Goal: Task Accomplishment & Management: Manage account settings

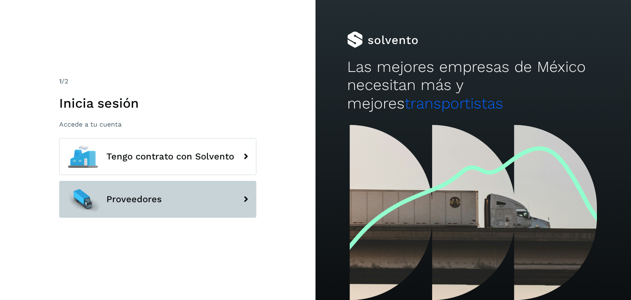
click at [134, 207] on button "Proveedores" at bounding box center [157, 199] width 197 height 37
click at [166, 202] on button "Proveedores" at bounding box center [157, 199] width 197 height 37
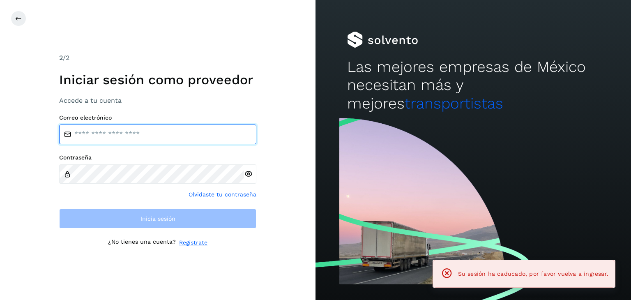
type input "**********"
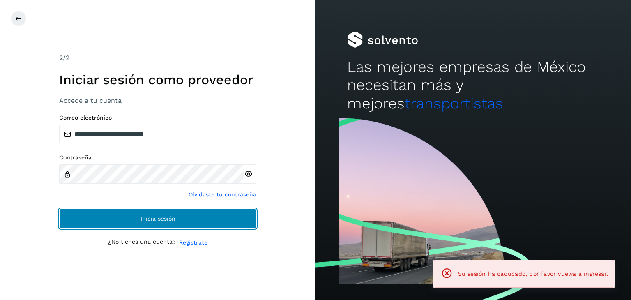
click at [124, 219] on button "Inicia sesión" at bounding box center [157, 219] width 197 height 20
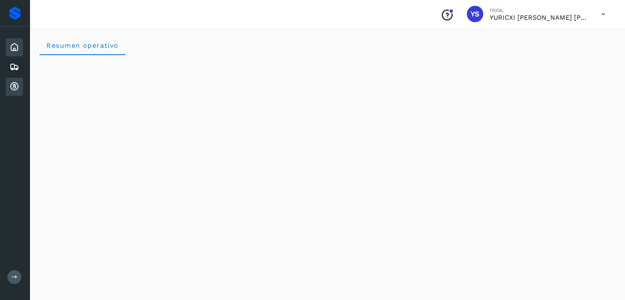
click at [16, 86] on icon at bounding box center [14, 87] width 10 height 10
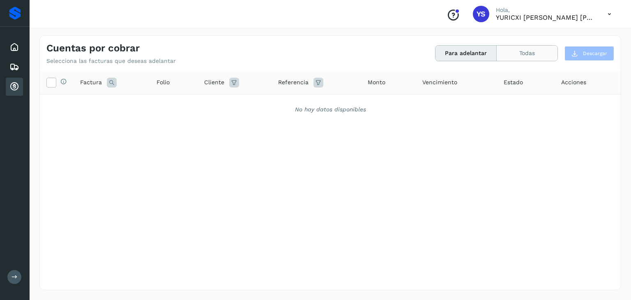
click at [524, 51] on button "Todas" at bounding box center [527, 53] width 61 height 15
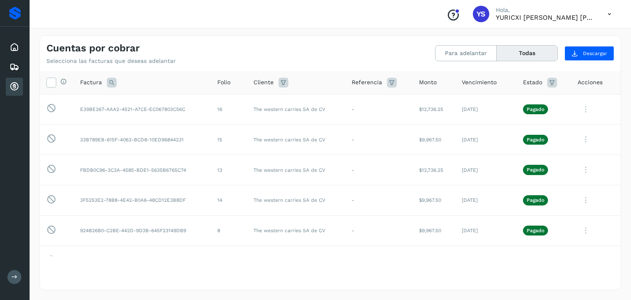
click at [548, 81] on icon at bounding box center [552, 83] width 10 height 10
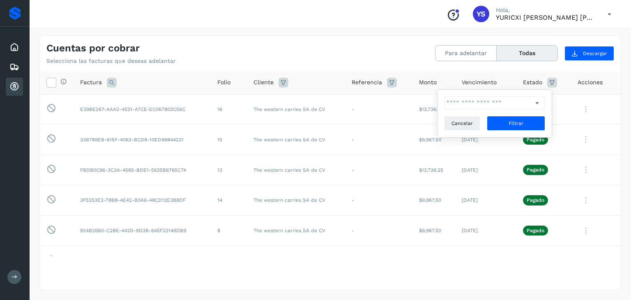
click at [548, 81] on icon at bounding box center [552, 83] width 10 height 10
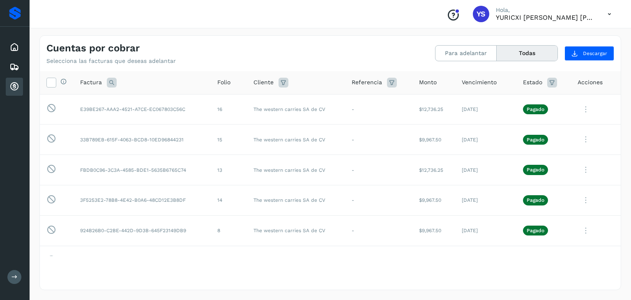
click at [557, 83] on div "Estado" at bounding box center [544, 83] width 42 height 10
click at [549, 81] on icon at bounding box center [552, 83] width 10 height 10
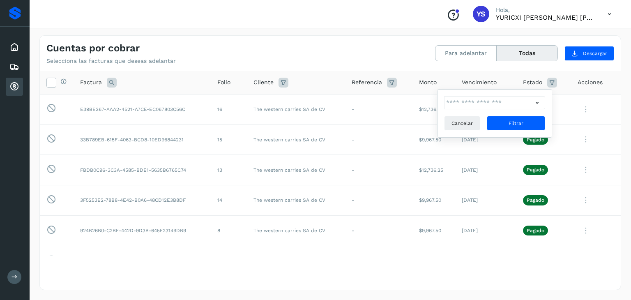
click at [537, 103] on icon at bounding box center [537, 103] width 9 height 9
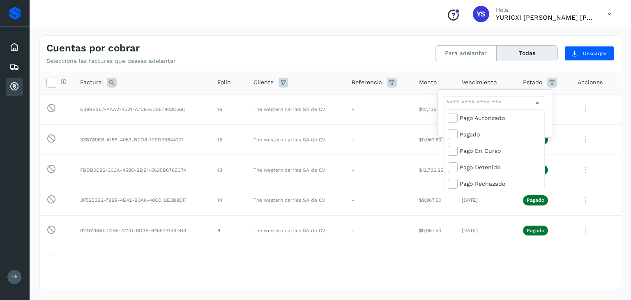
click at [537, 103] on div at bounding box center [315, 150] width 631 height 300
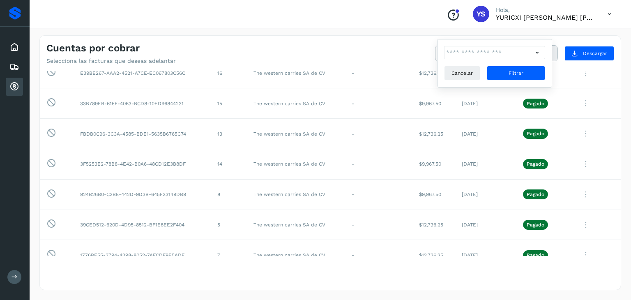
scroll to position [50, 0]
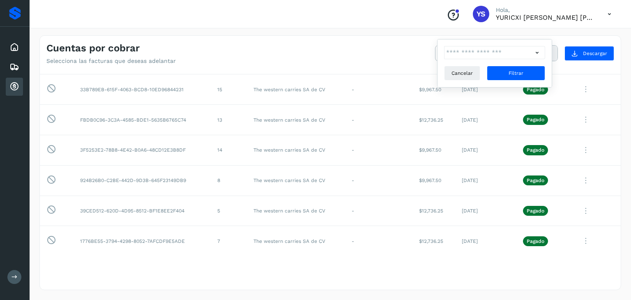
drag, startPoint x: 381, startPoint y: 31, endPoint x: 403, endPoint y: 28, distance: 21.7
click at [382, 31] on div "Cuentas por cobrar Selecciona las facturas que deseas adelantar Para adelantar …" at bounding box center [331, 162] width 602 height 275
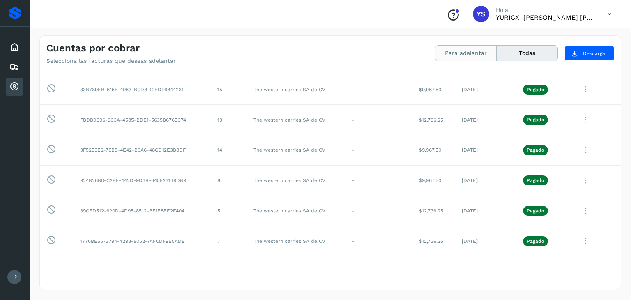
click at [478, 60] on button "Para adelantar" at bounding box center [466, 53] width 61 height 15
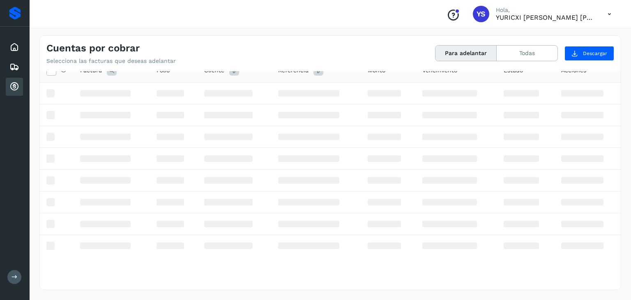
scroll to position [0, 0]
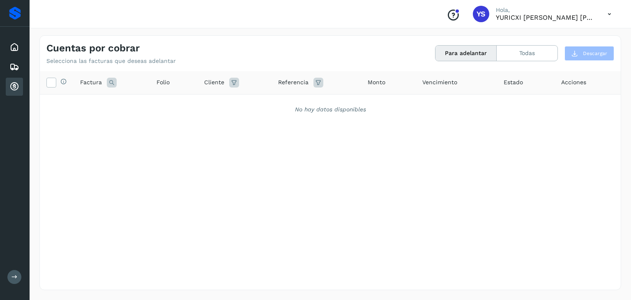
drag, startPoint x: 309, startPoint y: 166, endPoint x: 327, endPoint y: 158, distance: 20.1
click at [310, 166] on div "Selecciona todas las facturas disponibles para adelanto Factura Folio Cliente R…" at bounding box center [330, 163] width 581 height 185
